Goal: Task Accomplishment & Management: Use online tool/utility

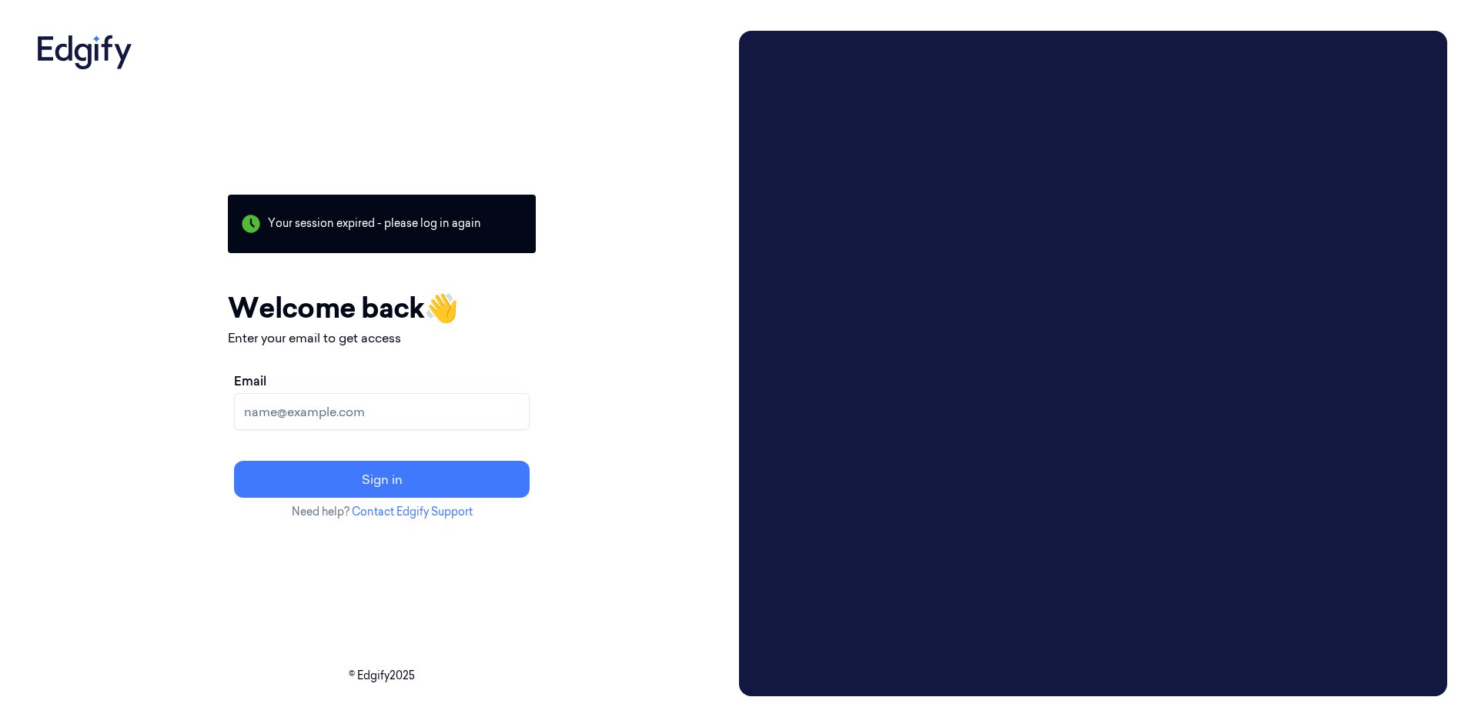
click at [511, 414] on input "Email" at bounding box center [382, 411] width 296 height 37
click at [670, 349] on div "Your session expired - please log in again Email sent - check your inbox for th…" at bounding box center [382, 364] width 702 height 666
click at [416, 411] on input "Email" at bounding box center [382, 411] width 296 height 37
click at [733, 223] on div "Your session expired - please log in again Email sent - check your inbox for th…" at bounding box center [382, 364] width 702 height 666
click at [416, 419] on input "Email" at bounding box center [382, 411] width 296 height 37
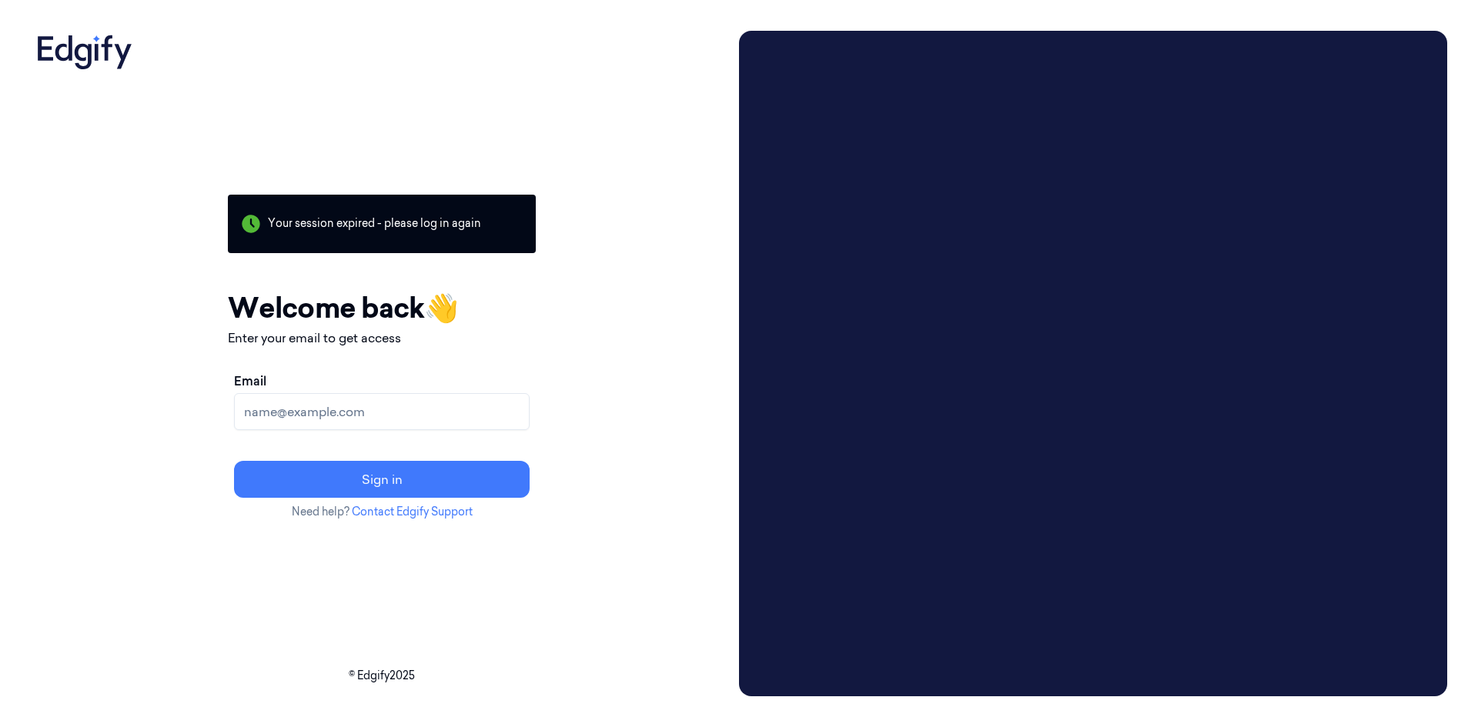
paste input "rajasekharchedde.iv@indivillage.co"
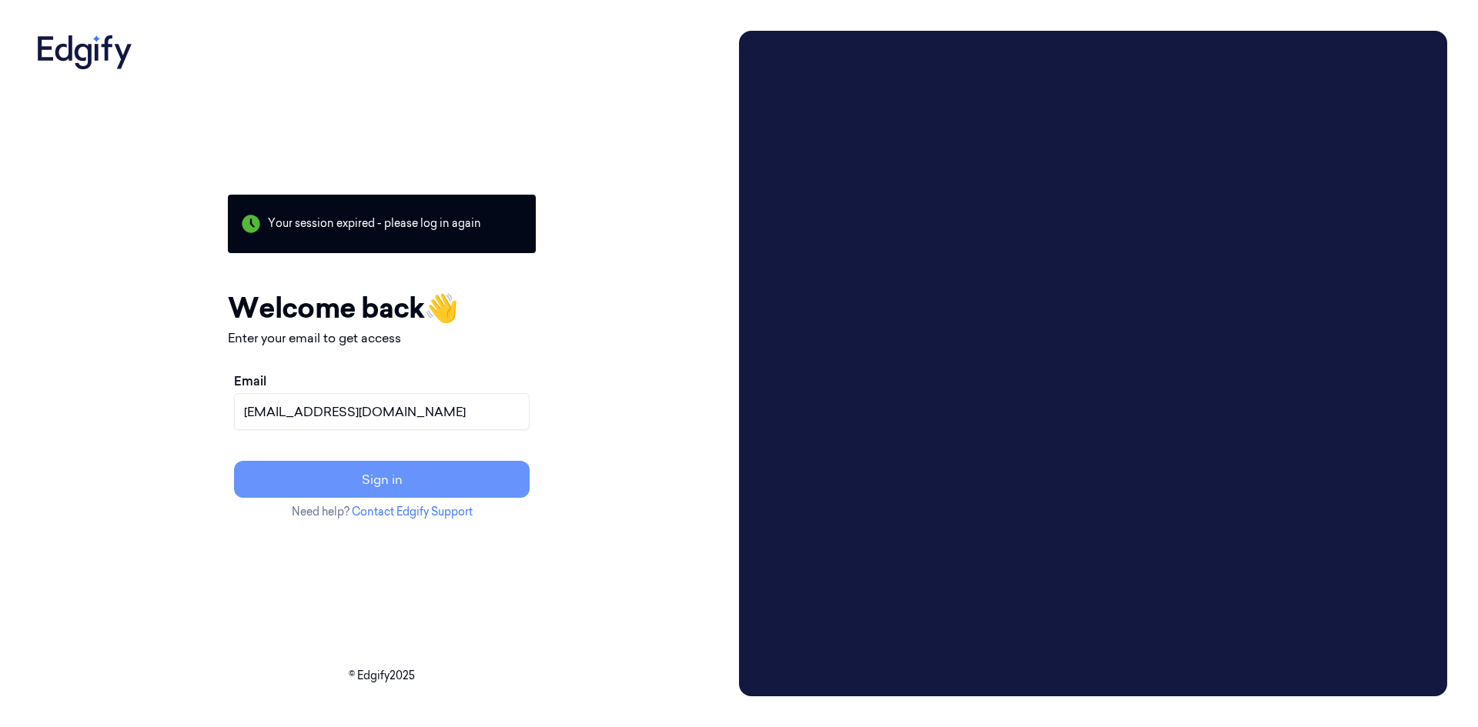
type input "rajasekharchedde.iv@indivillage.co"
click at [403, 494] on button "Sign in" at bounding box center [382, 479] width 296 height 37
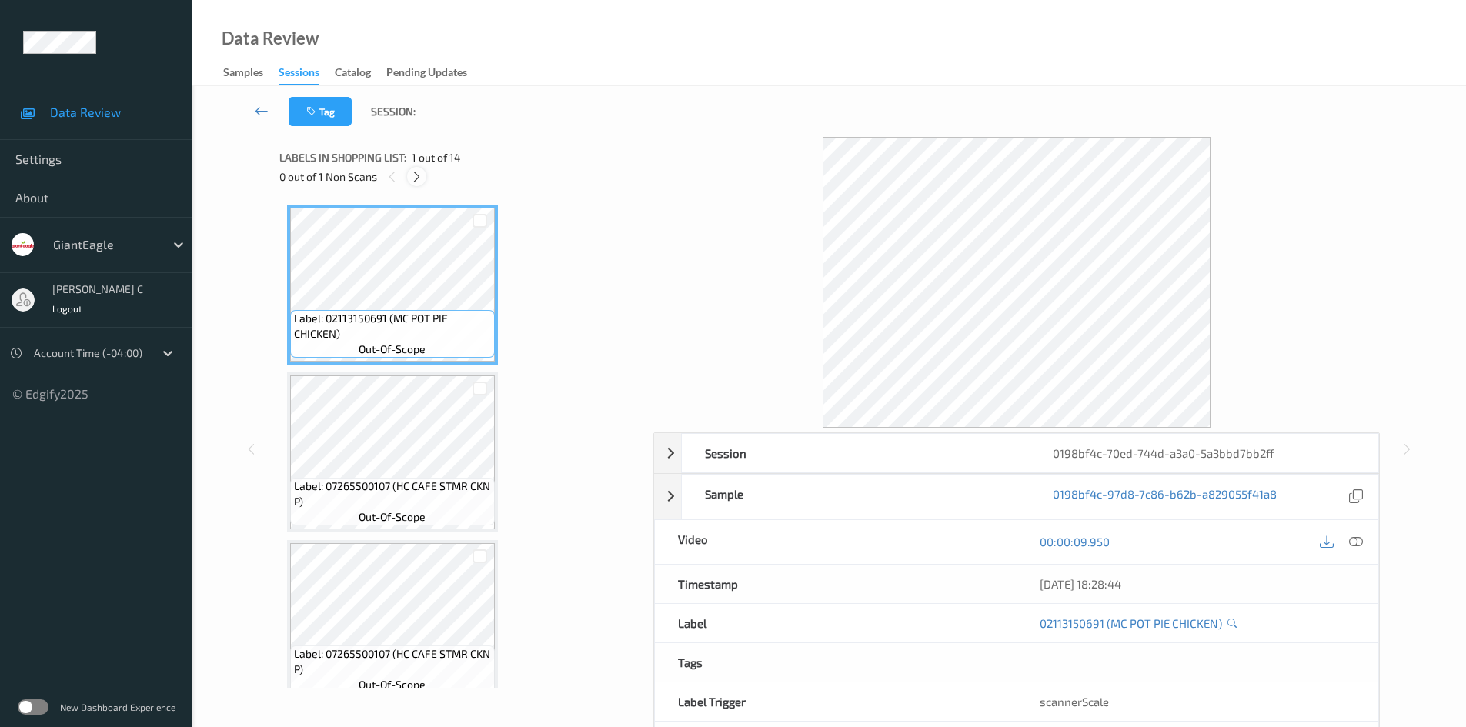
click at [416, 175] on icon at bounding box center [416, 177] width 13 height 14
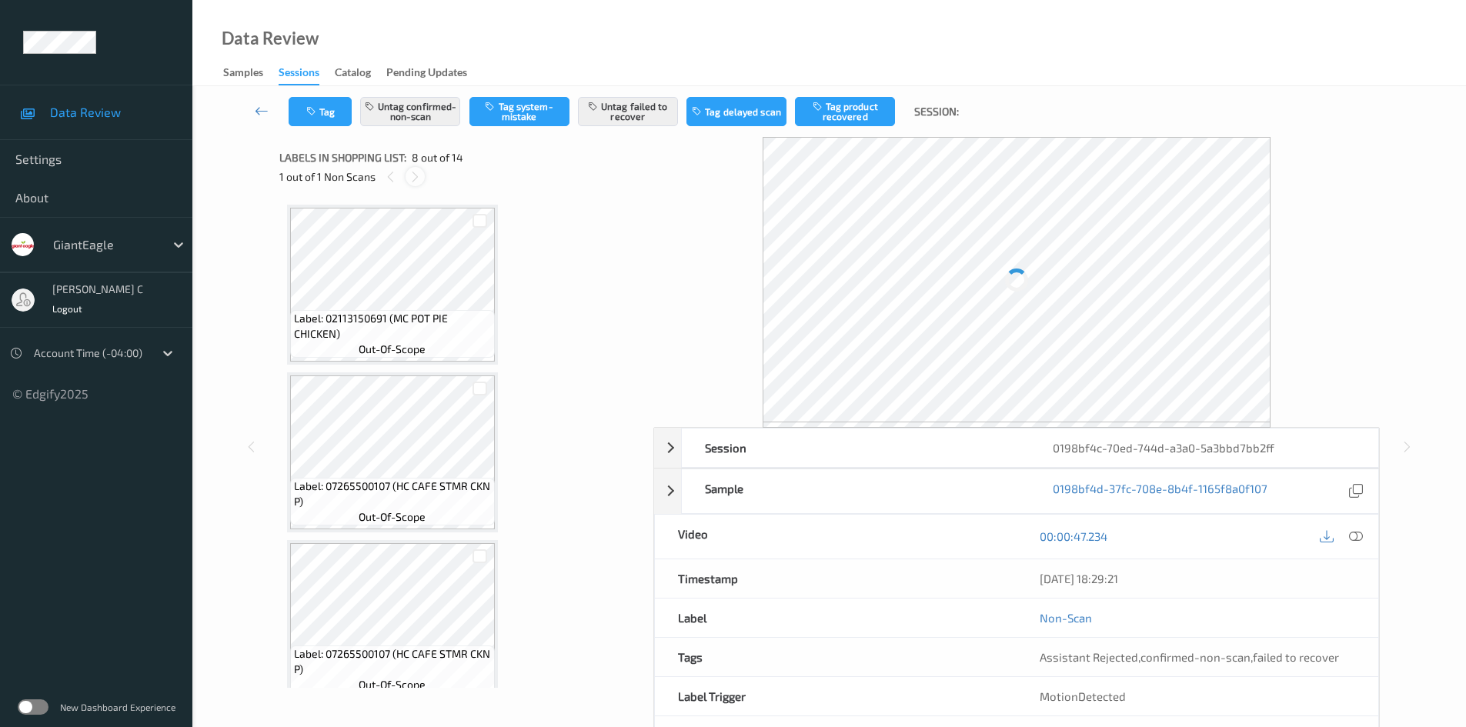
scroll to position [1015, 0]
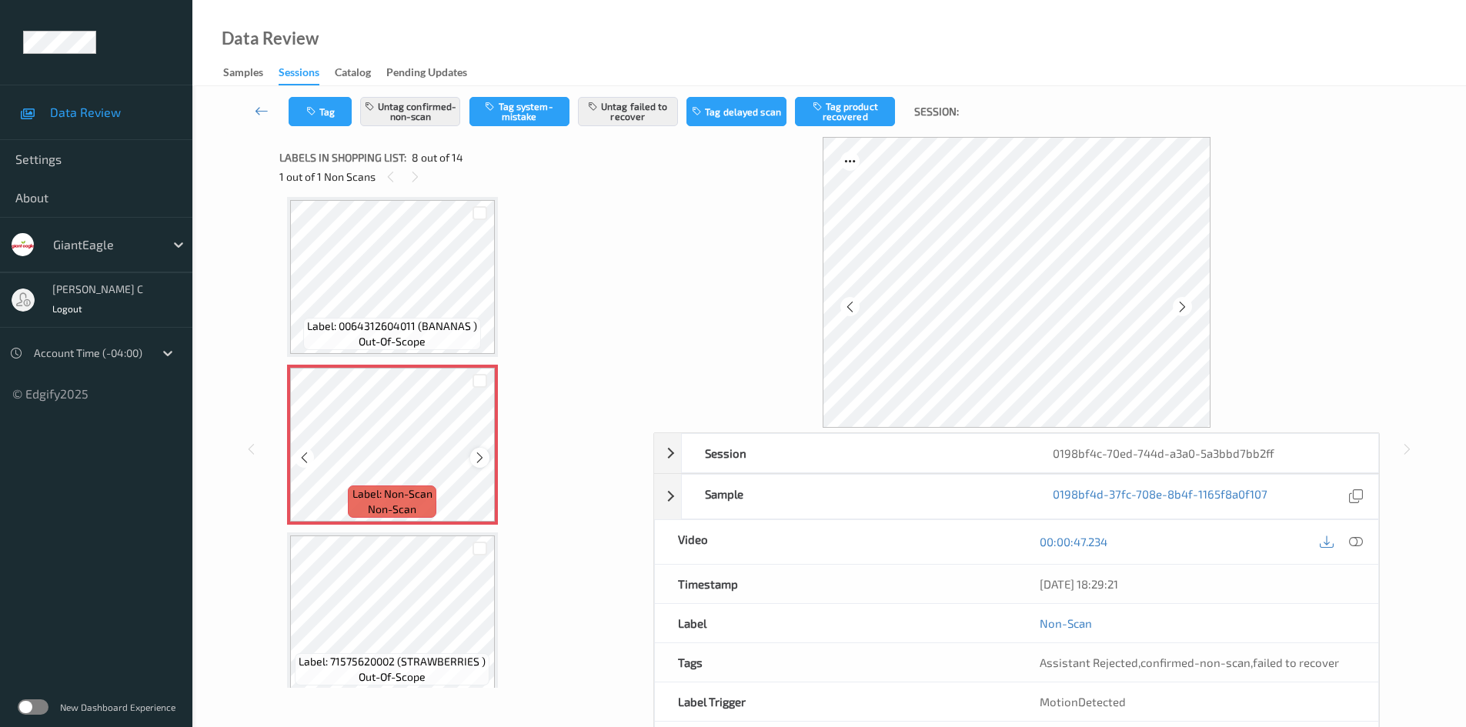
click at [479, 365] on icon at bounding box center [479, 458] width 13 height 14
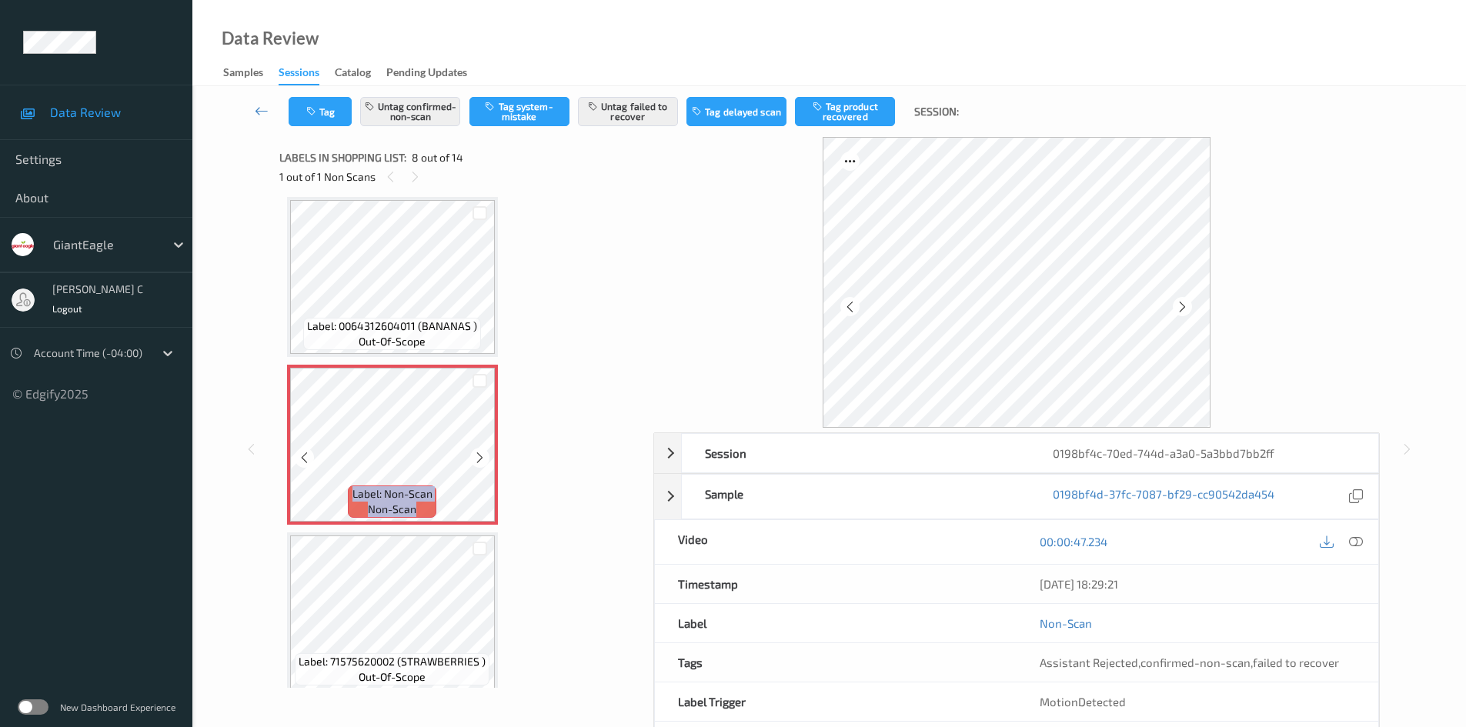
click at [479, 365] on icon at bounding box center [479, 458] width 13 height 14
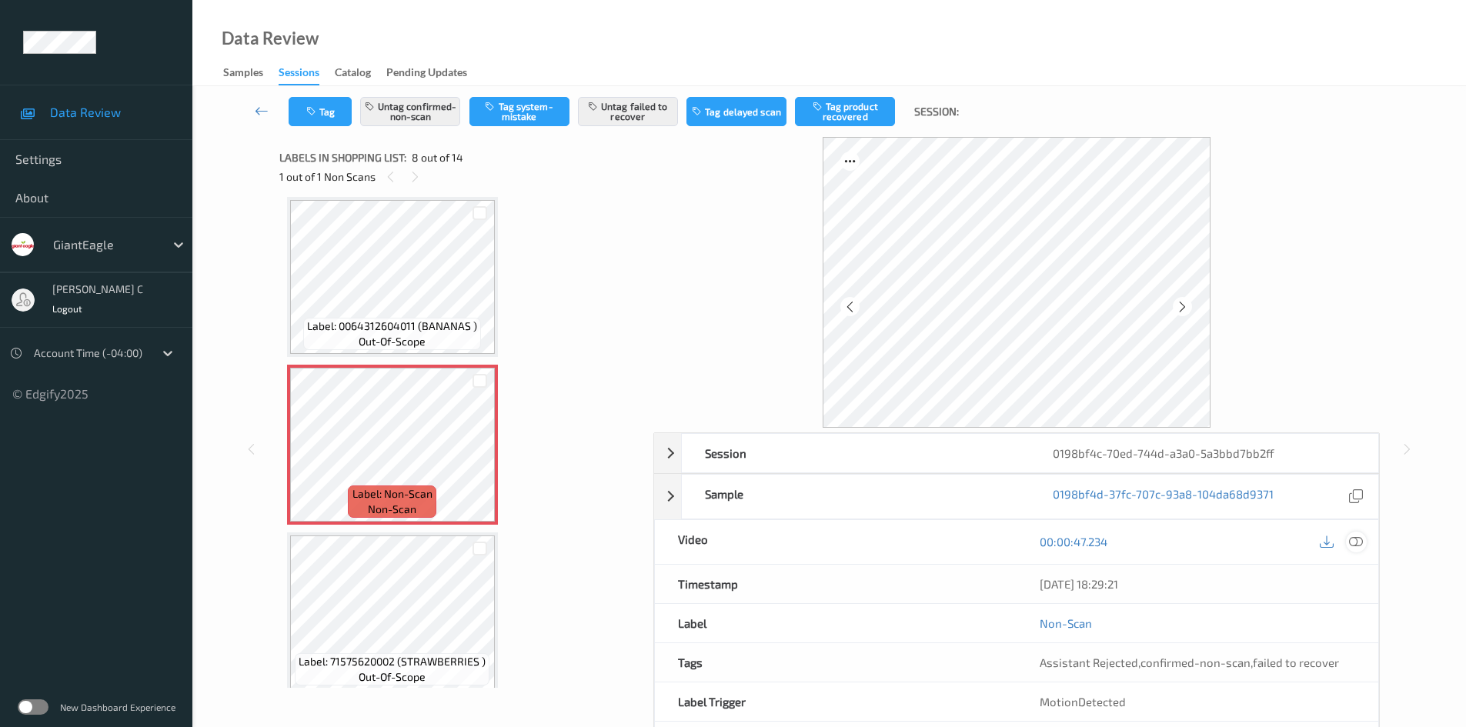
click at [781, 365] on div at bounding box center [1356, 542] width 21 height 21
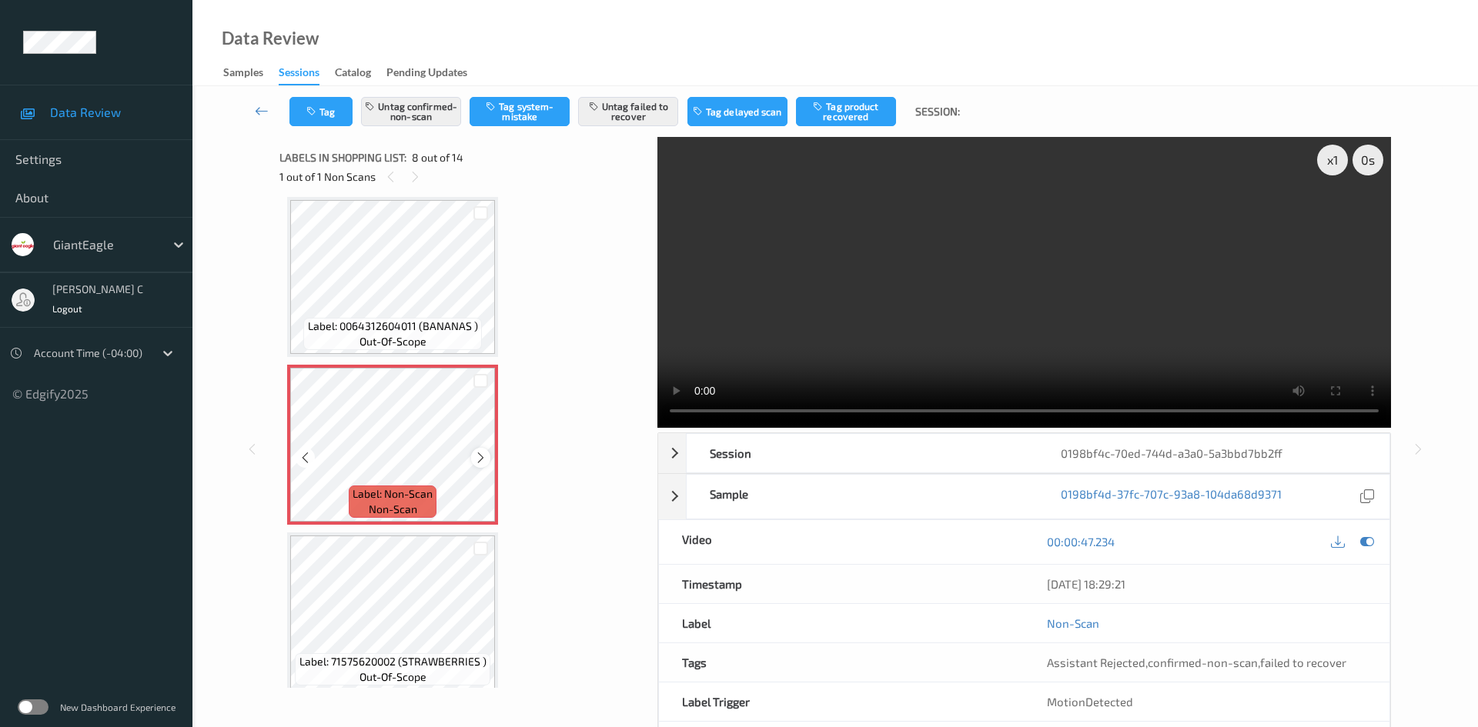
click at [487, 365] on div at bounding box center [480, 457] width 19 height 19
click at [486, 365] on icon at bounding box center [480, 458] width 13 height 14
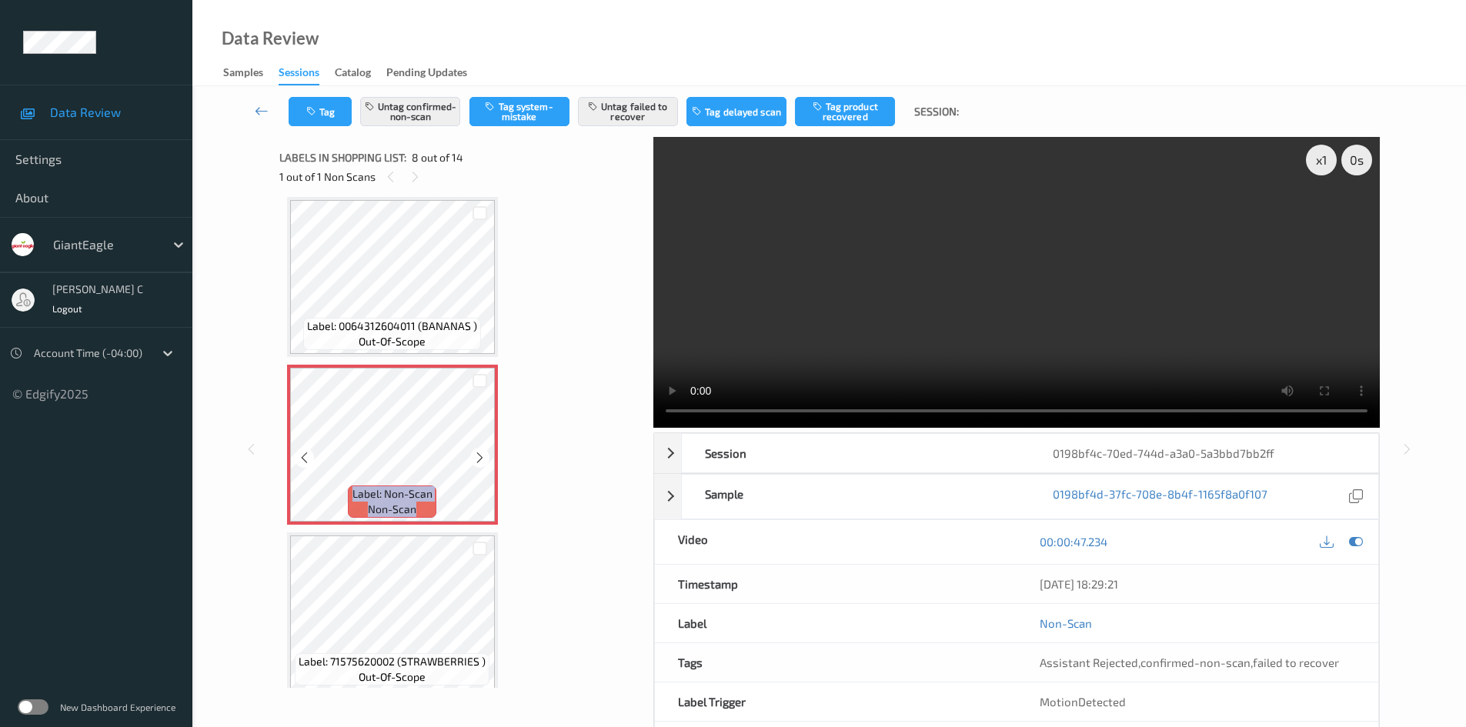
click at [486, 365] on icon at bounding box center [479, 458] width 13 height 14
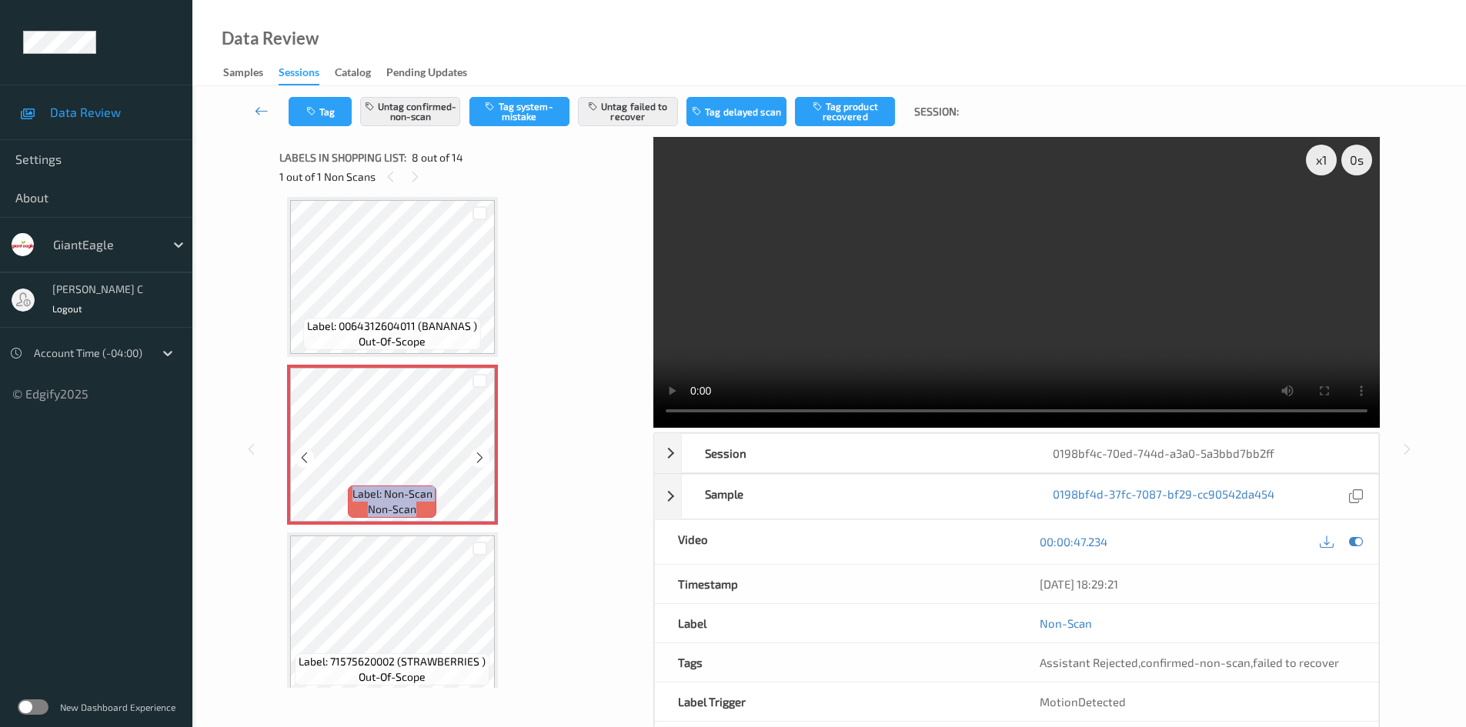
click at [486, 365] on icon at bounding box center [479, 458] width 13 height 14
